Goal: Transaction & Acquisition: Purchase product/service

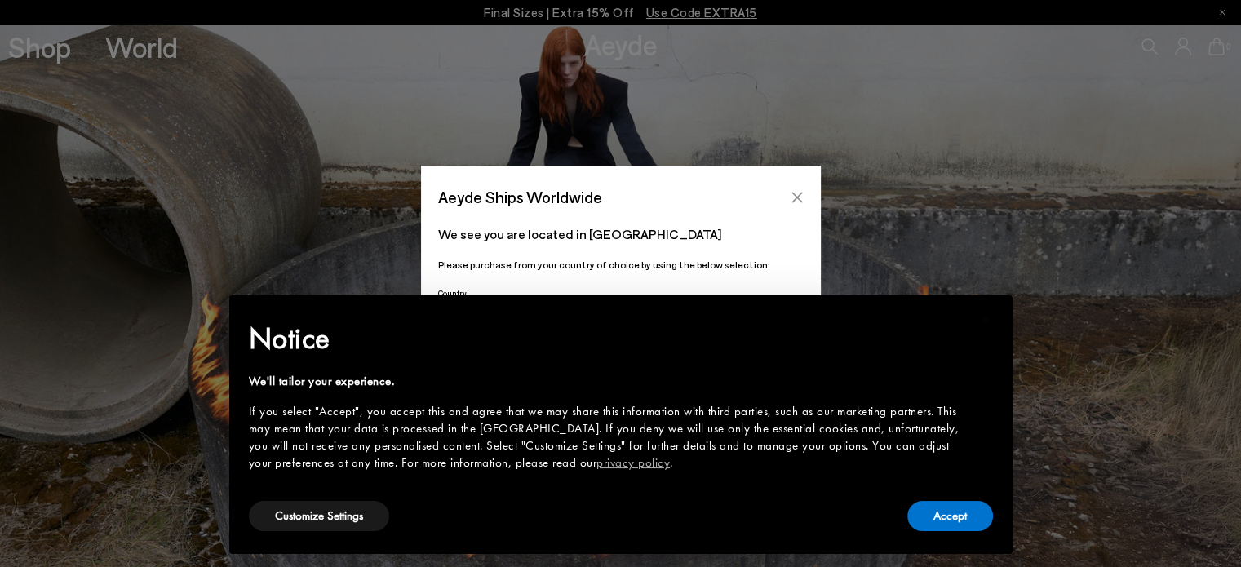
click at [795, 198] on icon "Close" at bounding box center [796, 197] width 11 height 11
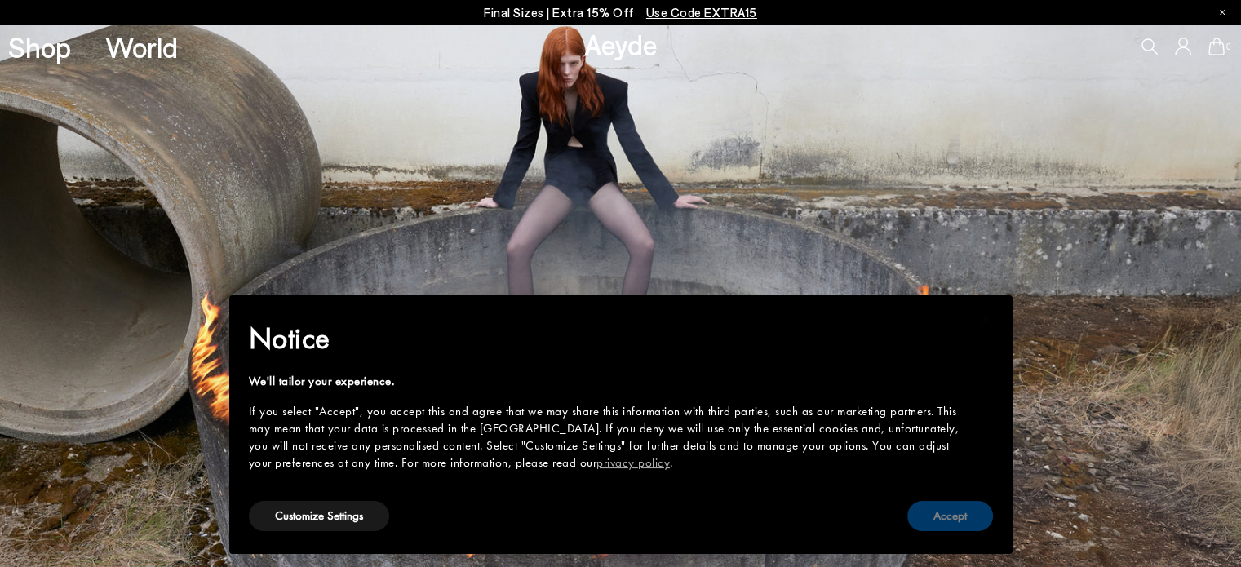
click at [967, 524] on button "Accept" at bounding box center [950, 516] width 86 height 30
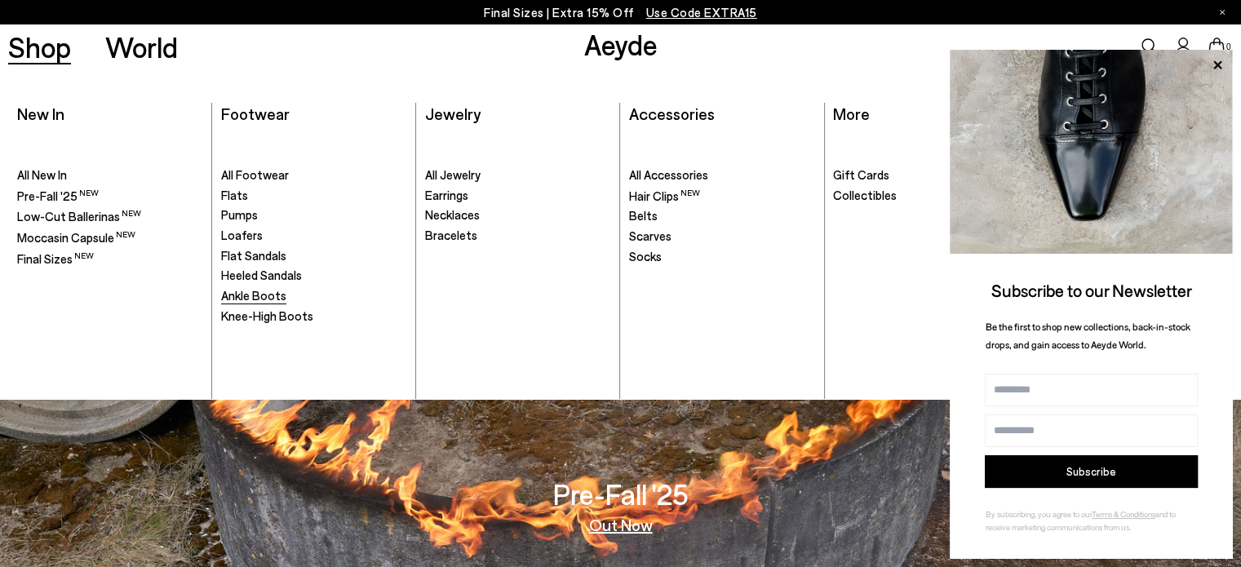
click at [273, 297] on span "Ankle Boots" at bounding box center [253, 295] width 65 height 15
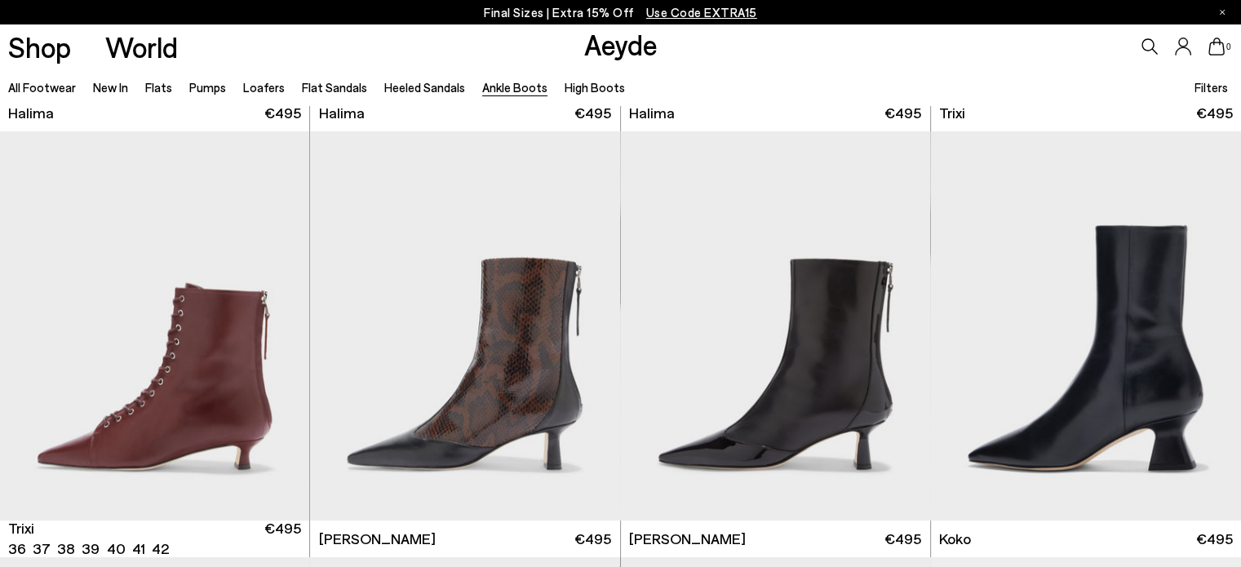
scroll to position [571, 0]
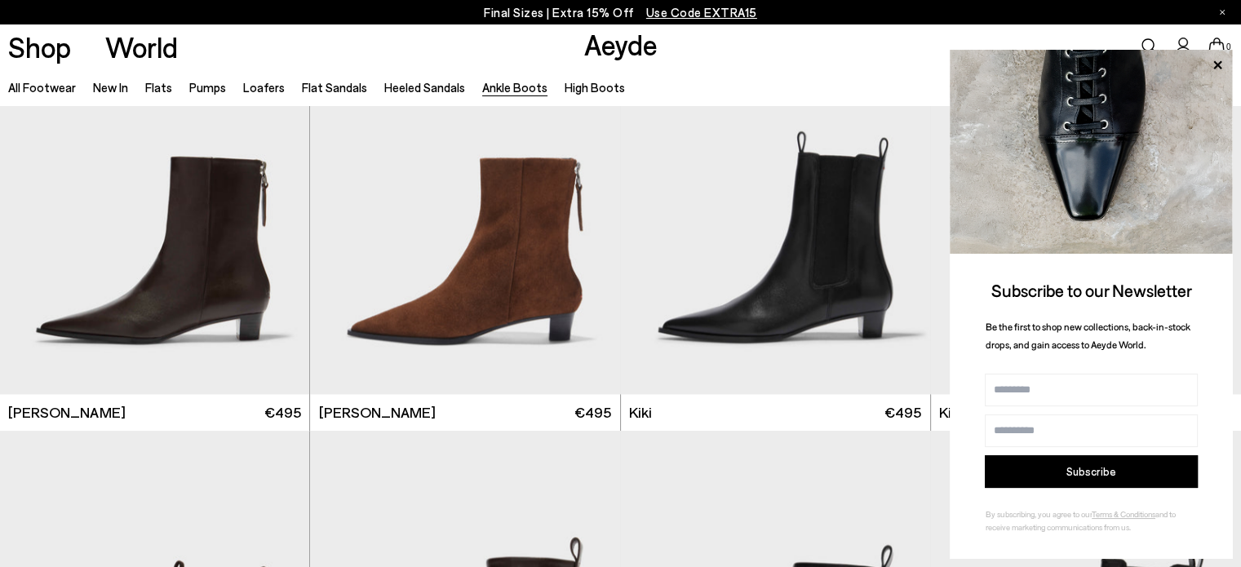
scroll to position [2202, 0]
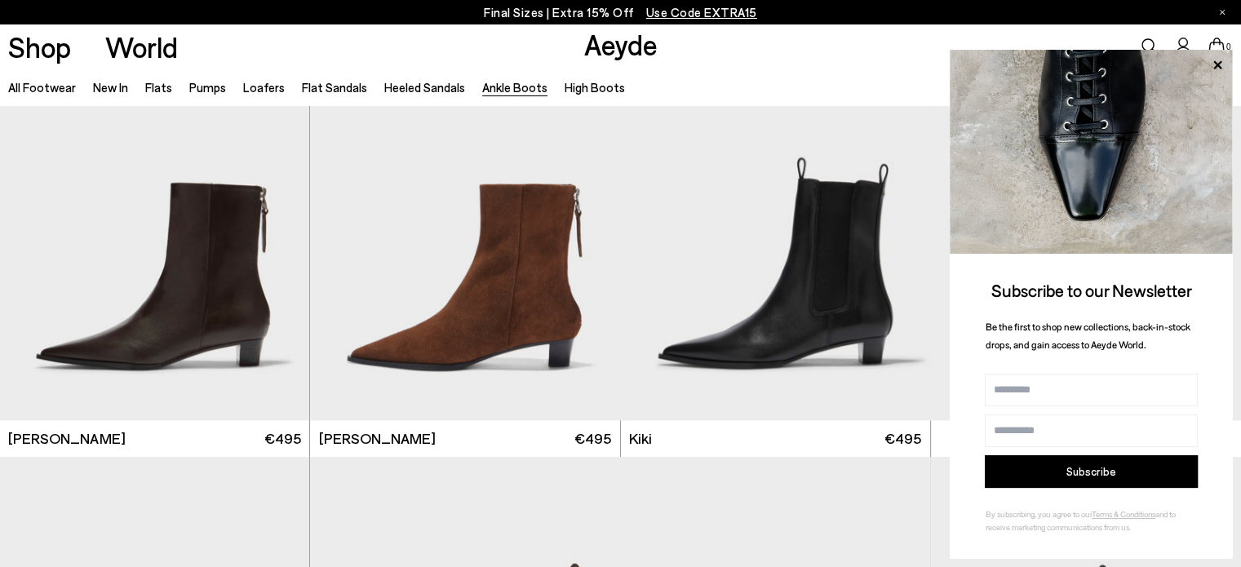
drag, startPoint x: 1210, startPoint y: 66, endPoint x: 1065, endPoint y: 188, distance: 189.9
click at [1210, 68] on icon at bounding box center [1216, 65] width 21 height 21
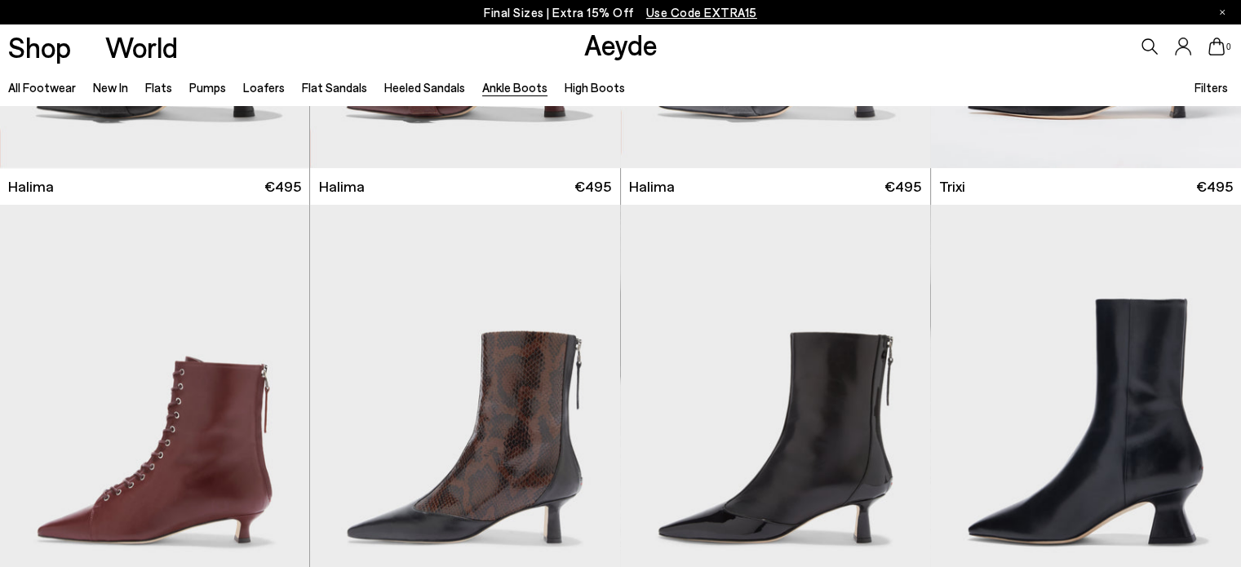
scroll to position [0, 0]
